Goal: Information Seeking & Learning: Find specific fact

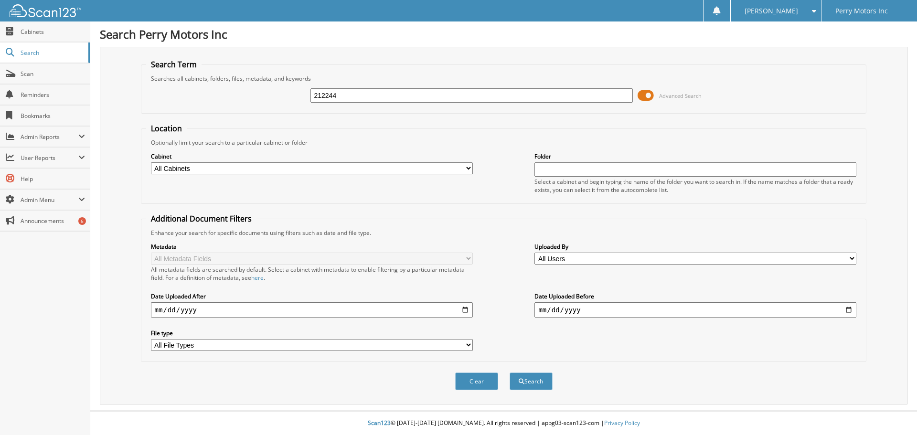
type input "212244"
click at [509, 372] on button "Search" at bounding box center [530, 381] width 43 height 18
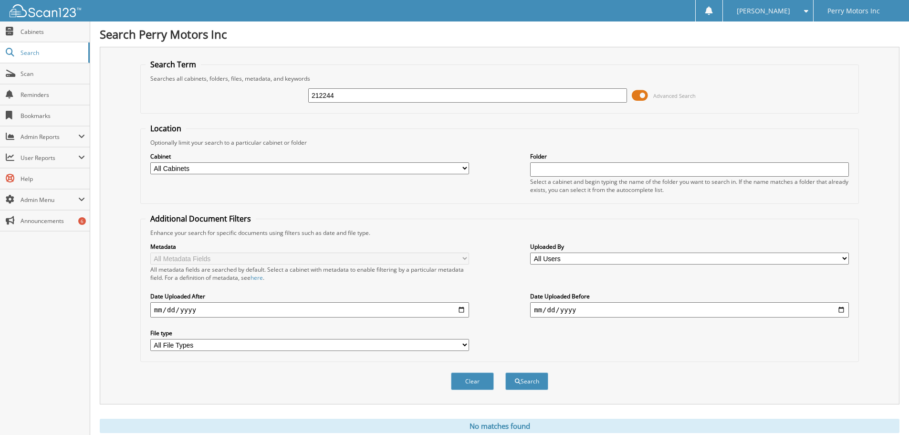
drag, startPoint x: 353, startPoint y: 93, endPoint x: 219, endPoint y: 86, distance: 134.3
click at [258, 87] on div "212244 Advanced Search" at bounding box center [500, 96] width 708 height 26
type input "FEYER FORD"
click at [506, 372] on button "Search" at bounding box center [527, 381] width 43 height 18
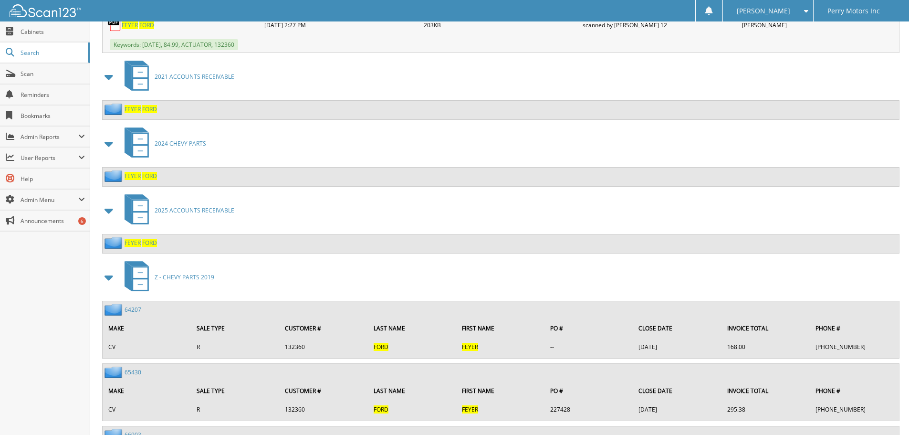
scroll to position [3867, 0]
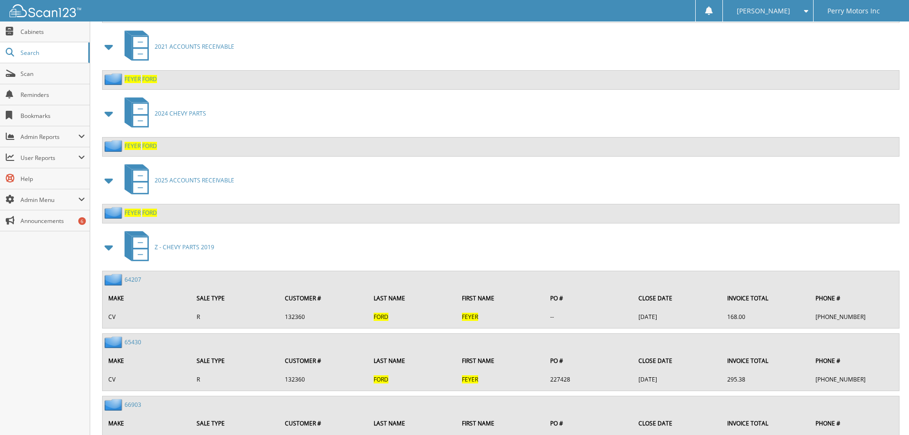
click at [137, 211] on span "FEYER" at bounding box center [133, 213] width 16 height 8
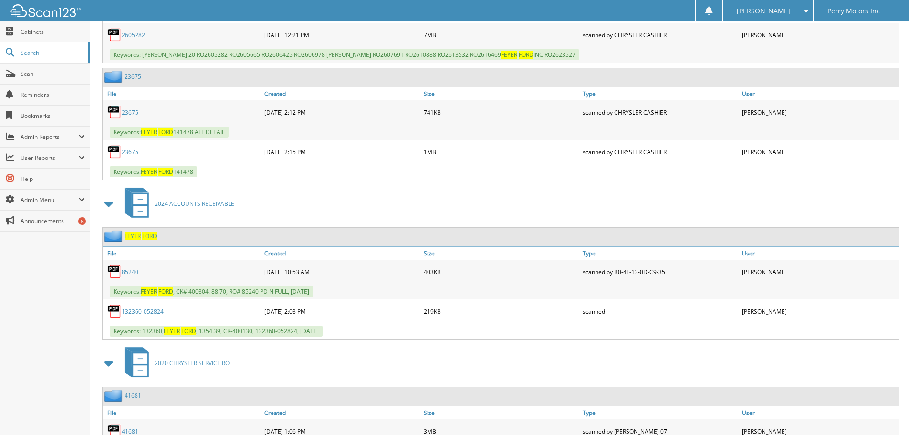
scroll to position [2053, 0]
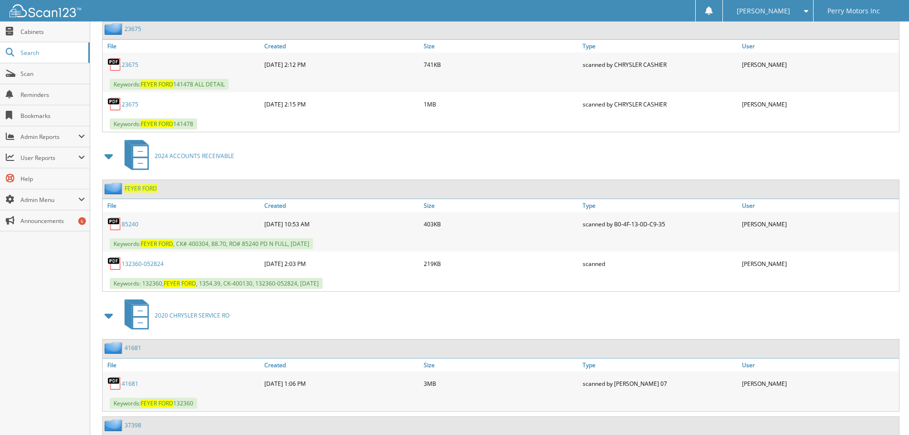
click at [153, 264] on link "132360-052824" at bounding box center [143, 264] width 42 height 8
